Goal: Task Accomplishment & Management: Manage account settings

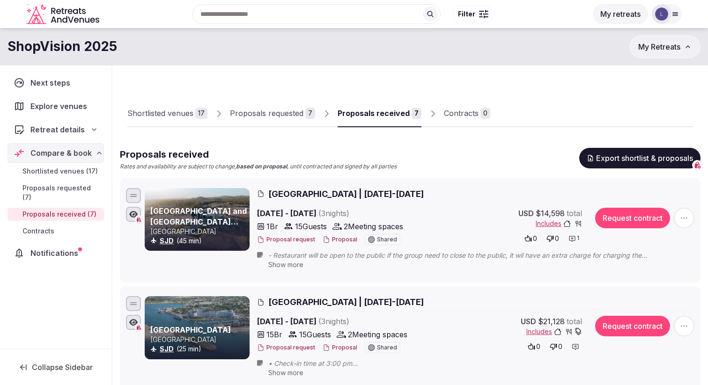
click at [678, 41] on button "My Retreats" at bounding box center [664, 46] width 71 height 23
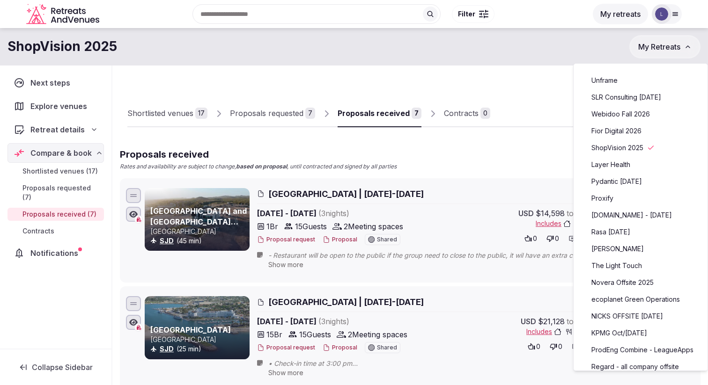
click at [633, 127] on link "Fior Digital 2026" at bounding box center [640, 131] width 115 height 15
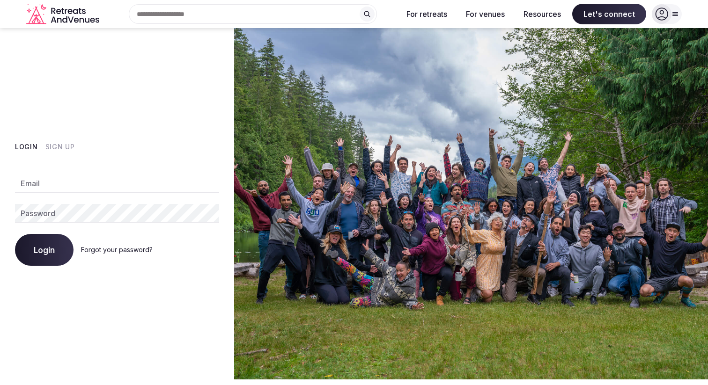
click at [78, 186] on input "Email" at bounding box center [117, 183] width 204 height 19
type input "**********"
click at [15, 234] on button "Login" at bounding box center [44, 250] width 59 height 32
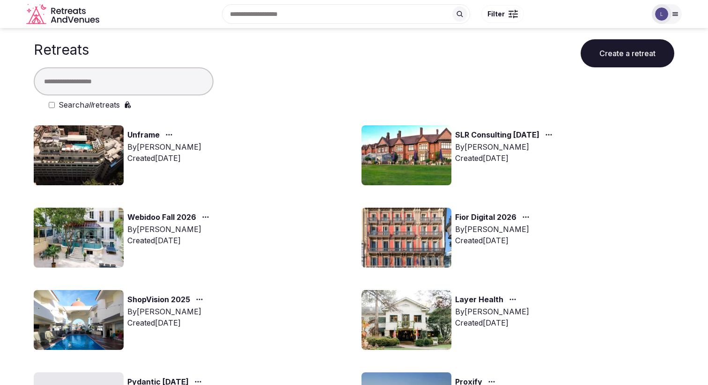
click at [473, 220] on link "Fior Digital 2026" at bounding box center [485, 218] width 61 height 12
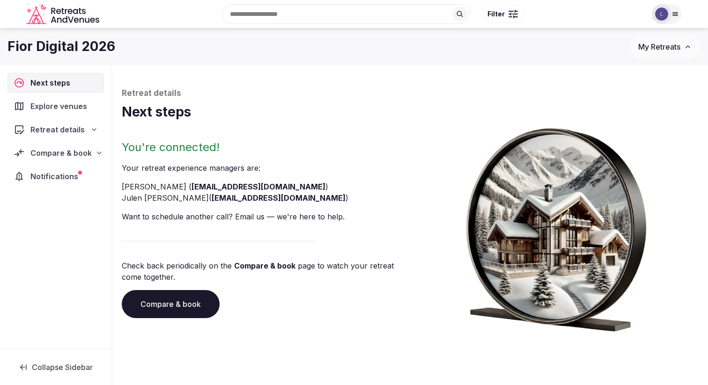
click at [69, 168] on div "Notifications" at bounding box center [55, 177] width 96 height 20
click at [78, 174] on div at bounding box center [80, 173] width 4 height 4
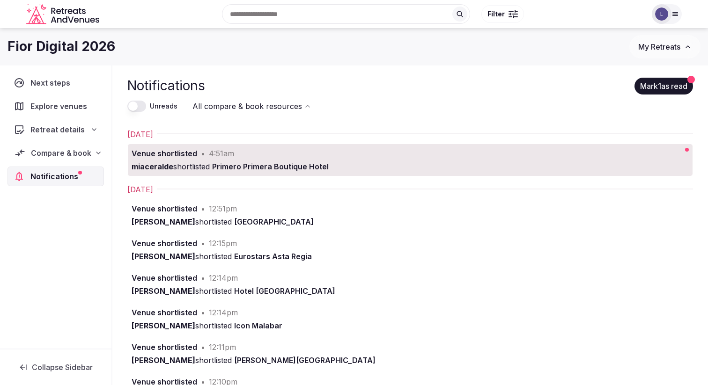
click at [71, 147] on span "Compare & book" at bounding box center [61, 152] width 60 height 11
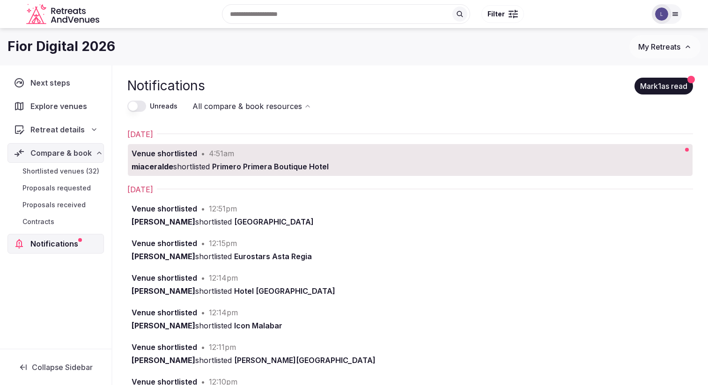
click at [68, 170] on span "Shortlisted venues (32)" at bounding box center [60, 171] width 77 height 9
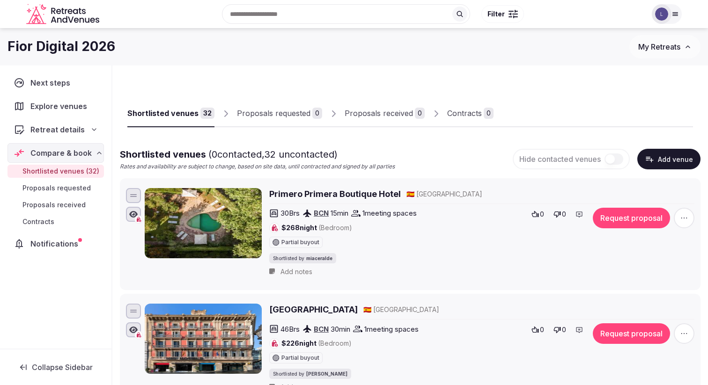
click at [667, 43] on span "My Retreats" at bounding box center [659, 46] width 42 height 9
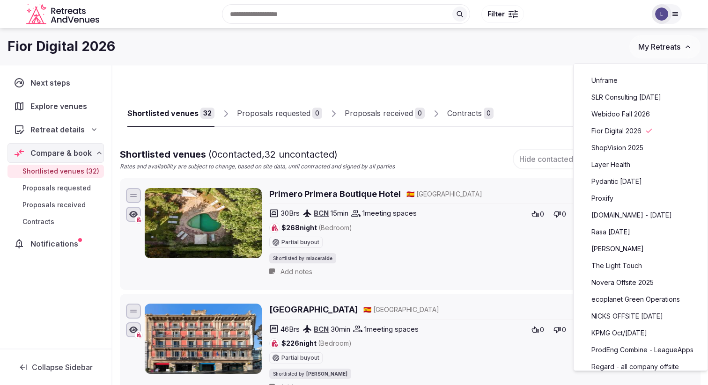
click at [646, 146] on link "ShopVision 2025" at bounding box center [640, 147] width 115 height 15
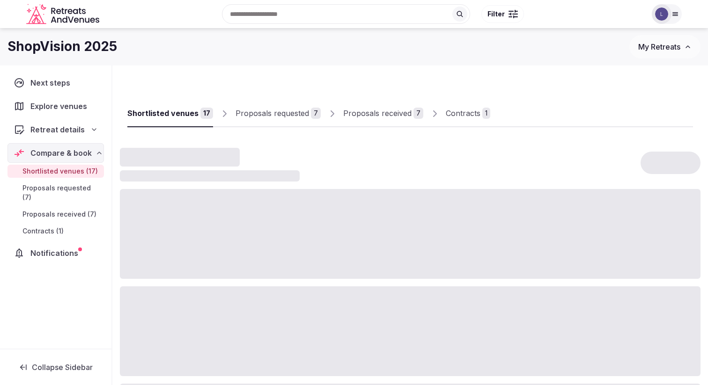
click at [456, 120] on link "Contracts 1" at bounding box center [468, 113] width 44 height 27
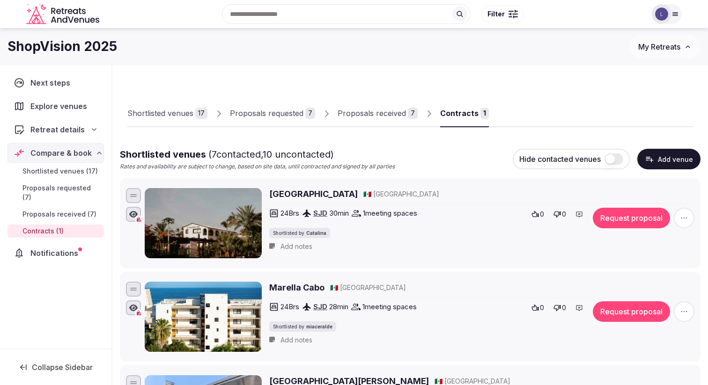
click at [457, 120] on link "Contracts 1" at bounding box center [464, 113] width 49 height 27
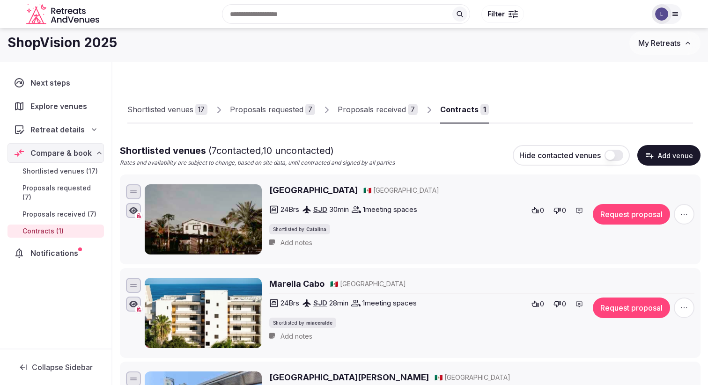
click at [383, 115] on div "Proposals received" at bounding box center [371, 109] width 68 height 11
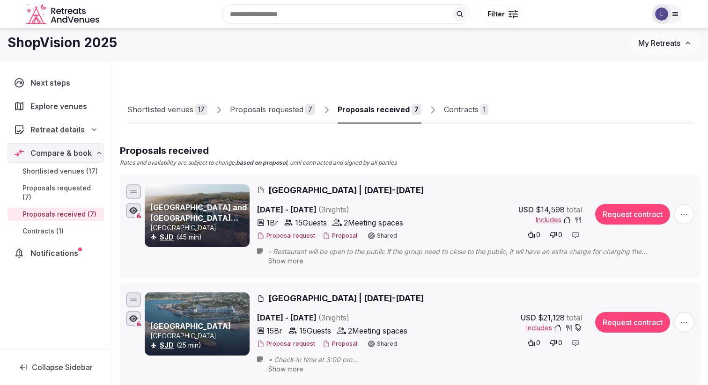
click at [462, 112] on div "Contracts" at bounding box center [461, 109] width 35 height 11
